Goal: Find specific page/section: Find specific page/section

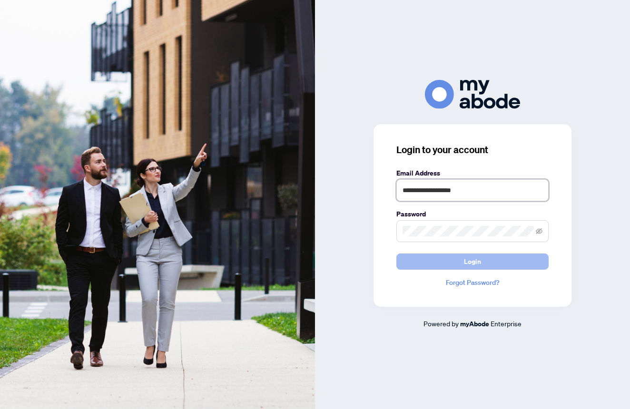
type input "**********"
click at [458, 257] on button "Login" at bounding box center [472, 262] width 152 height 16
click at [485, 266] on button "Login" at bounding box center [472, 262] width 152 height 16
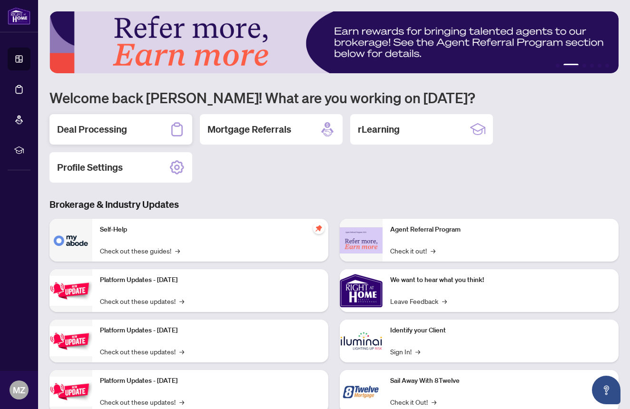
click at [115, 128] on h2 "Deal Processing" at bounding box center [92, 129] width 70 height 13
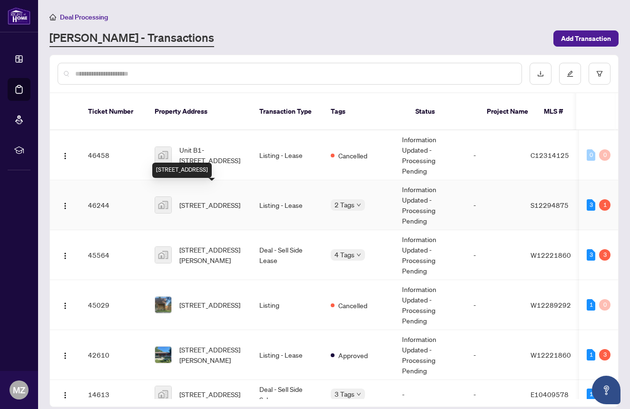
click at [237, 200] on span "1013 Penetanguishene Road, Barrie, ON, Canada" at bounding box center [209, 205] width 61 height 10
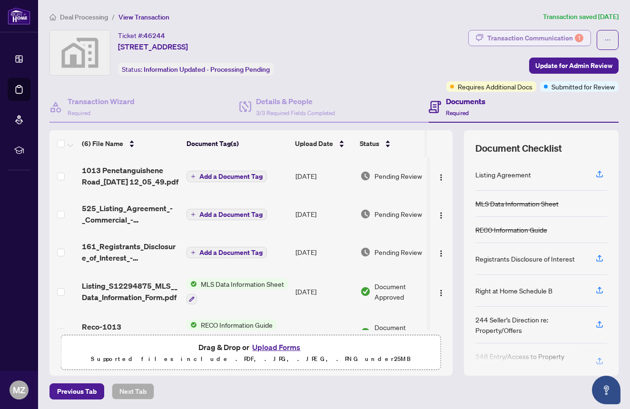
click at [510, 40] on div "Transaction Communication 1" at bounding box center [535, 37] width 96 height 15
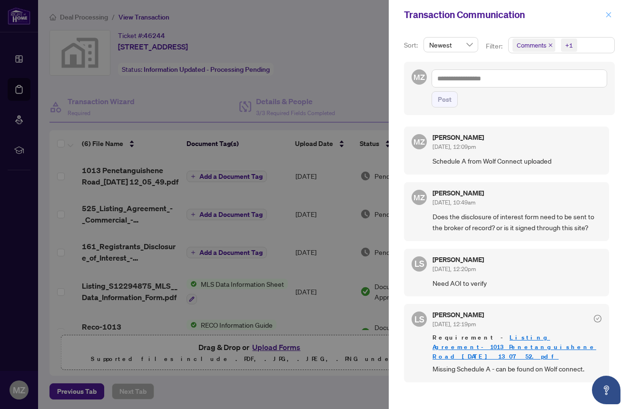
click at [609, 15] on icon "close" at bounding box center [608, 14] width 7 height 7
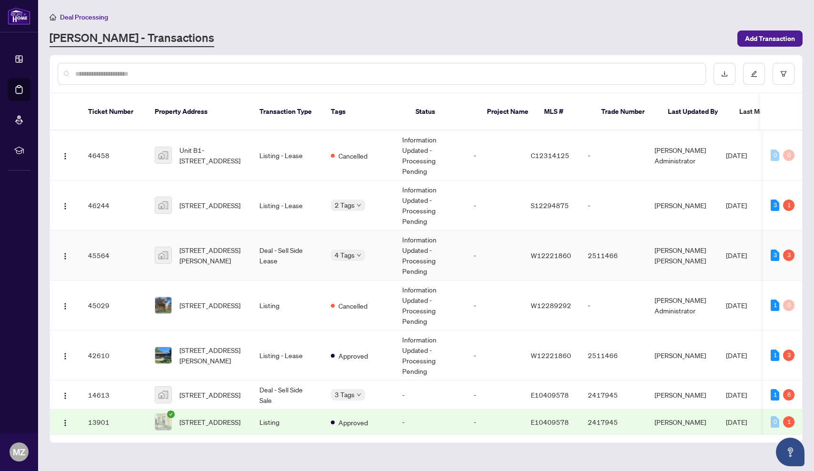
click at [302, 241] on td "Deal - Sell Side Lease" at bounding box center [287, 255] width 71 height 50
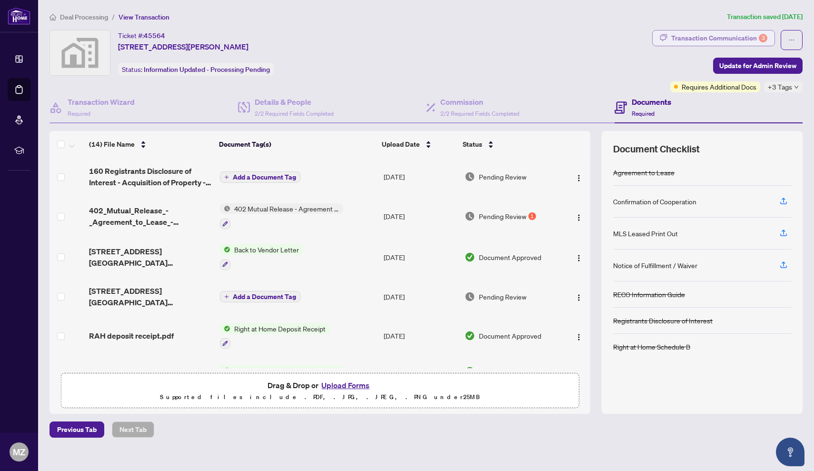
click at [629, 39] on div "Transaction Communication 3" at bounding box center [719, 37] width 96 height 15
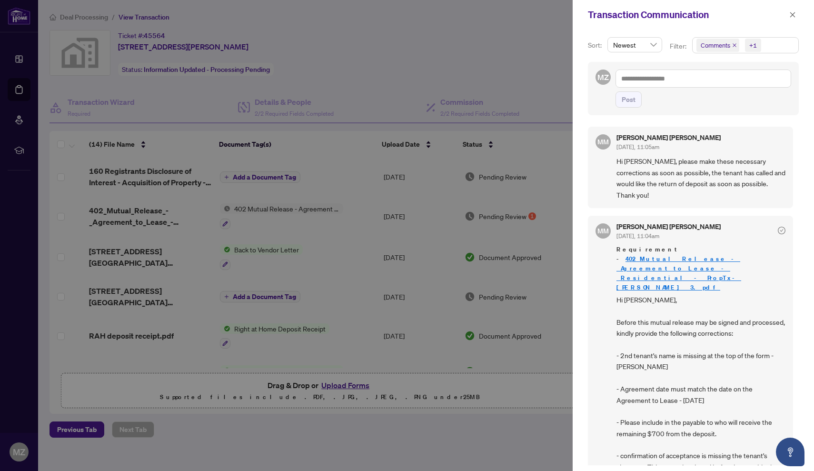
click at [629, 255] on link "402_Mutual_Release_-_Agreement_to_Lease_-_Residential_-_PropTx-[PERSON_NAME] 3.…" at bounding box center [678, 273] width 125 height 37
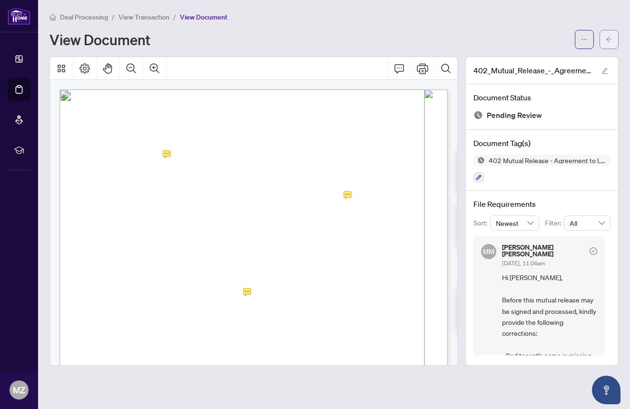
click at [609, 46] on span "button" at bounding box center [609, 39] width 7 height 15
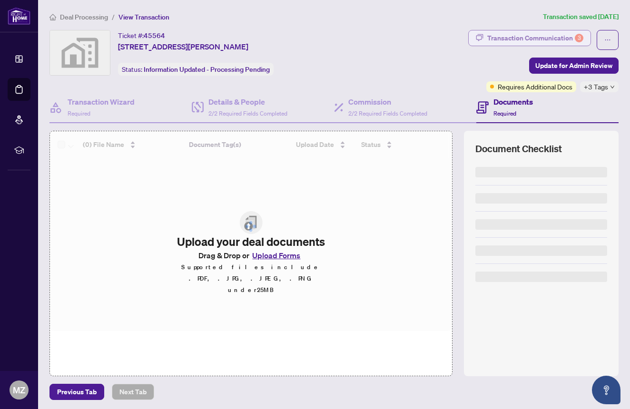
click at [549, 37] on div "Transaction Communication 3" at bounding box center [535, 37] width 96 height 15
